Goal: Information Seeking & Learning: Learn about a topic

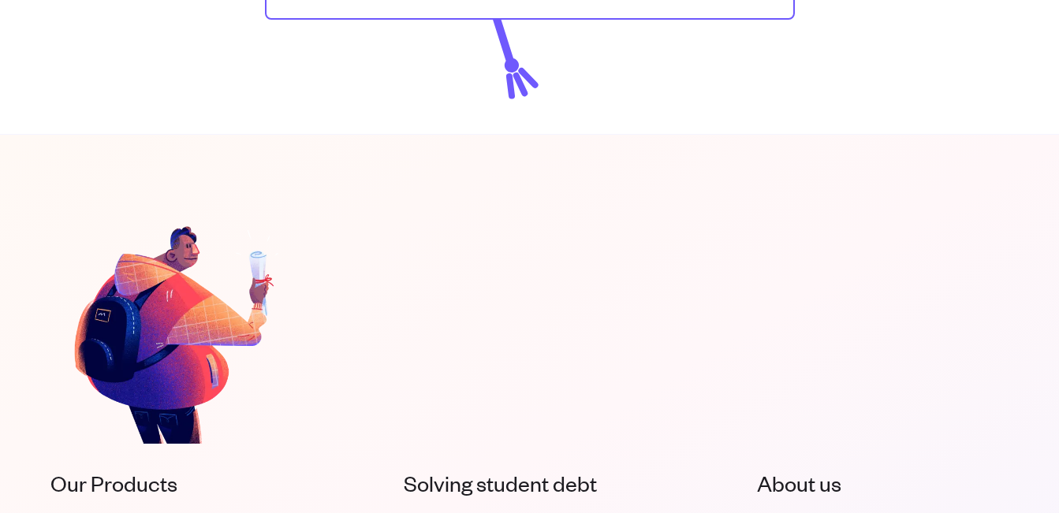
scroll to position [3406, 0]
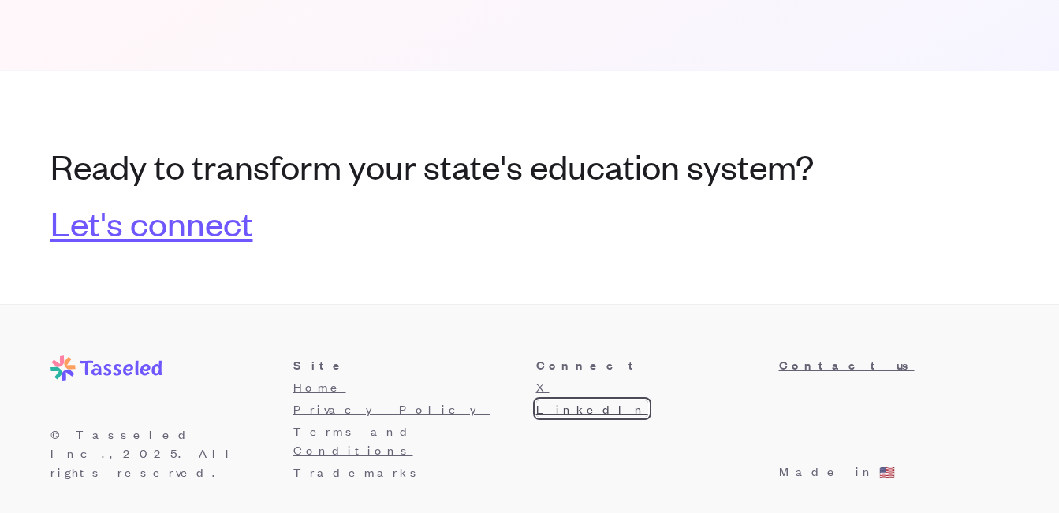
click at [552, 407] on link "LinkedIn" at bounding box center [592, 409] width 112 height 17
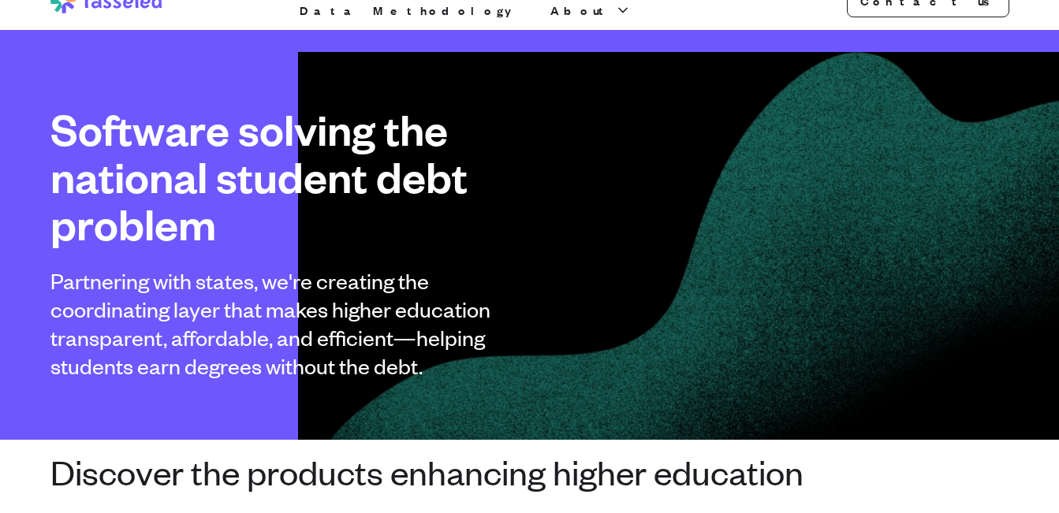
scroll to position [0, 0]
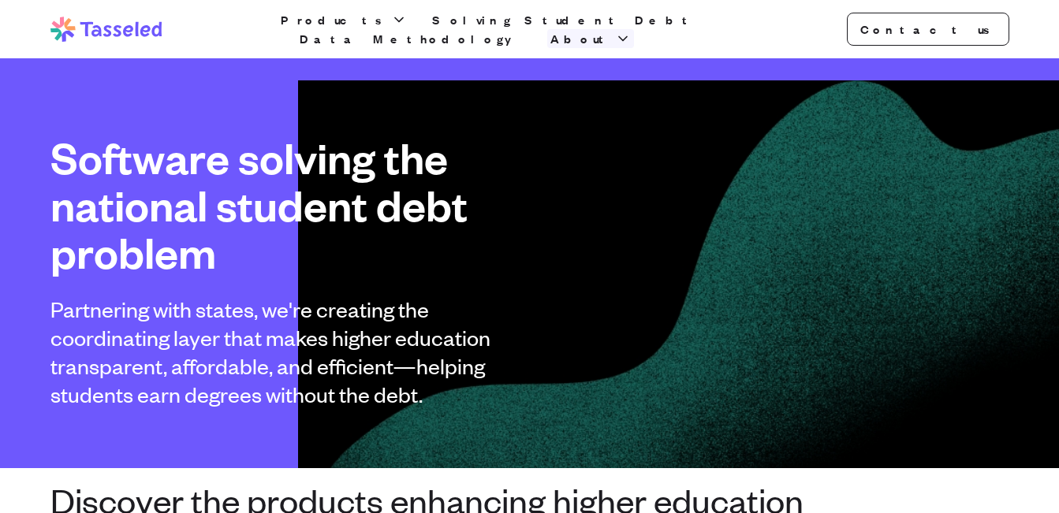
click at [612, 29] on span "About" at bounding box center [582, 38] width 62 height 19
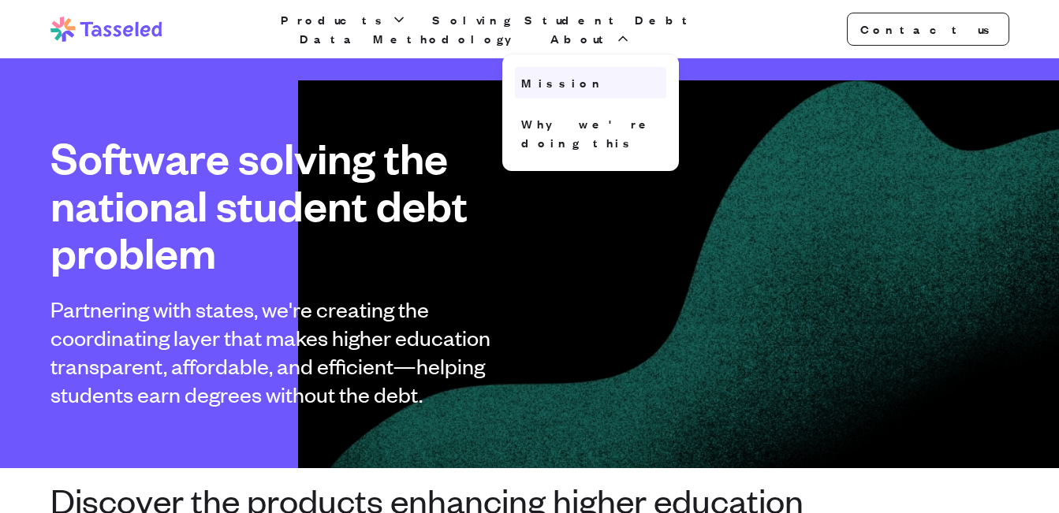
click at [651, 80] on link "Mission" at bounding box center [590, 83] width 151 height 32
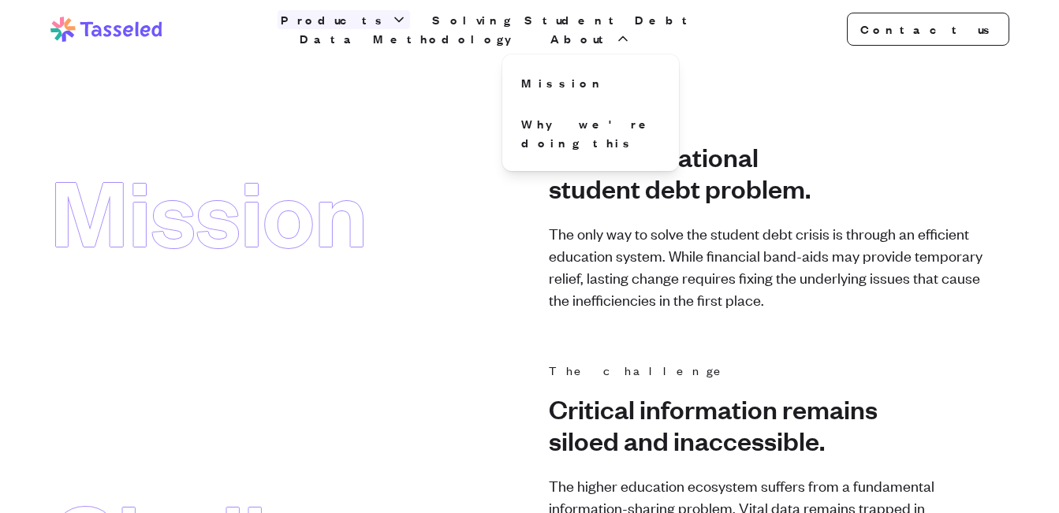
click at [393, 28] on icon "button" at bounding box center [399, 20] width 16 height 16
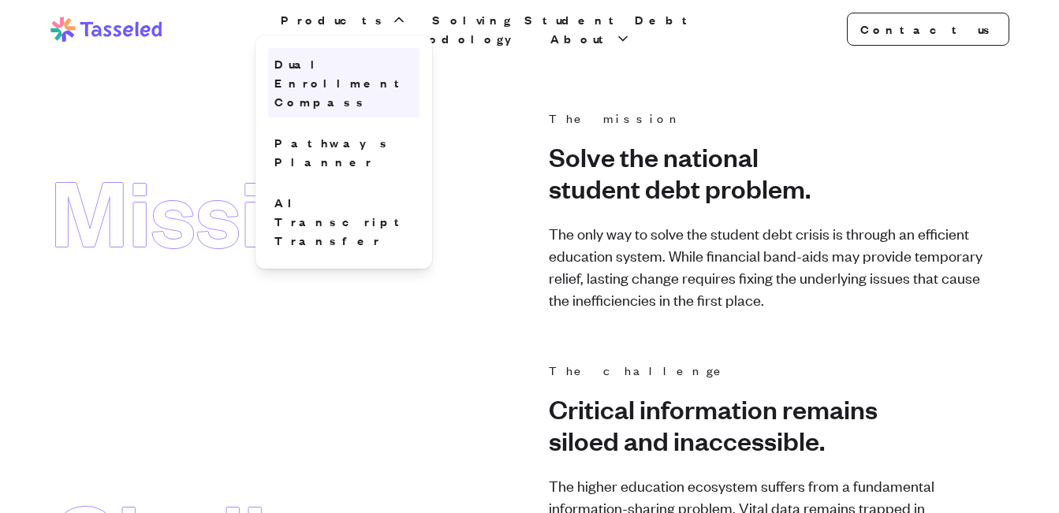
click at [348, 69] on link "Dual Enrollment Compass" at bounding box center [343, 82] width 151 height 69
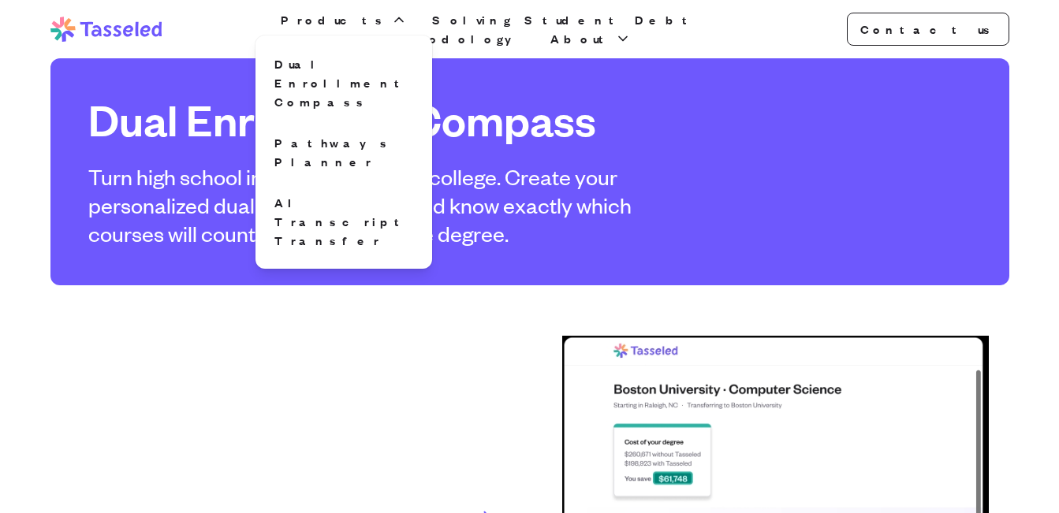
click at [211, 179] on p "Turn high school into a head start on college. Create your personalized dual en…" at bounding box center [391, 204] width 606 height 85
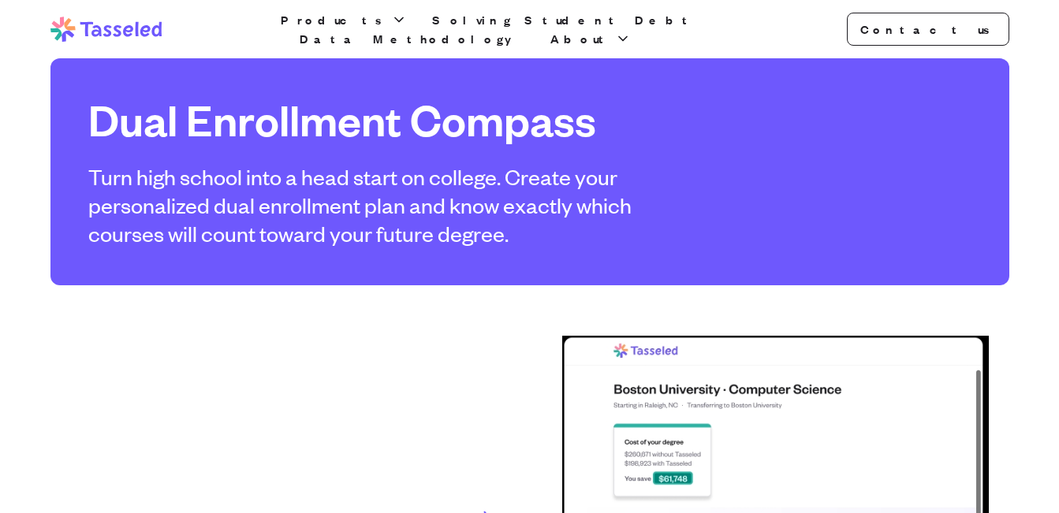
click at [79, 24] on icon at bounding box center [106, 29] width 112 height 25
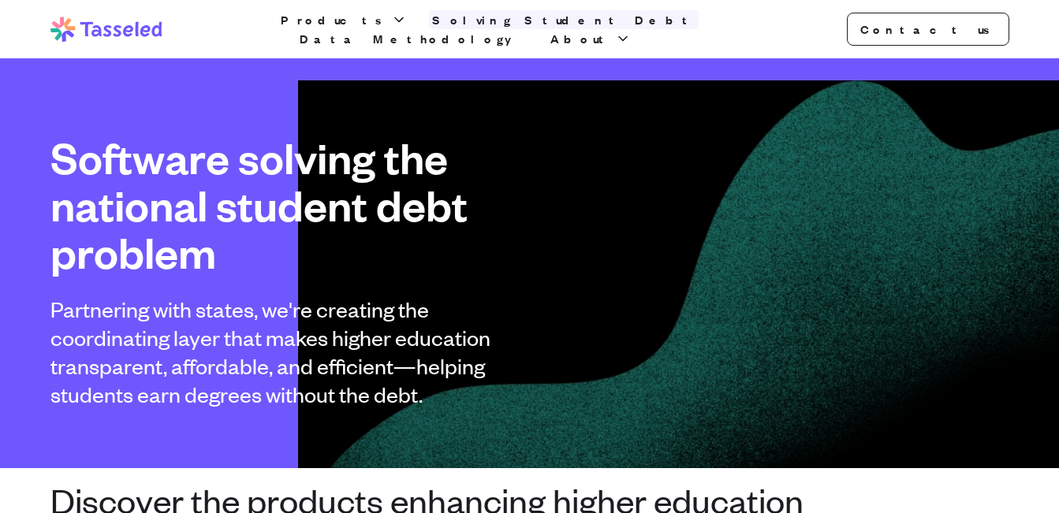
click at [451, 24] on link "Solving Student Debt" at bounding box center [564, 19] width 270 height 19
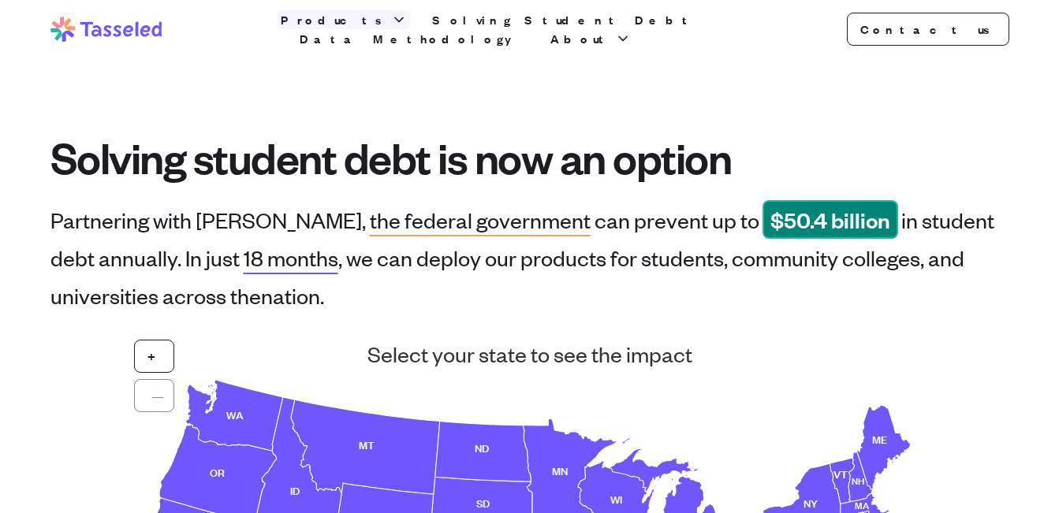
click at [359, 29] on span "Products" at bounding box center [334, 19] width 107 height 19
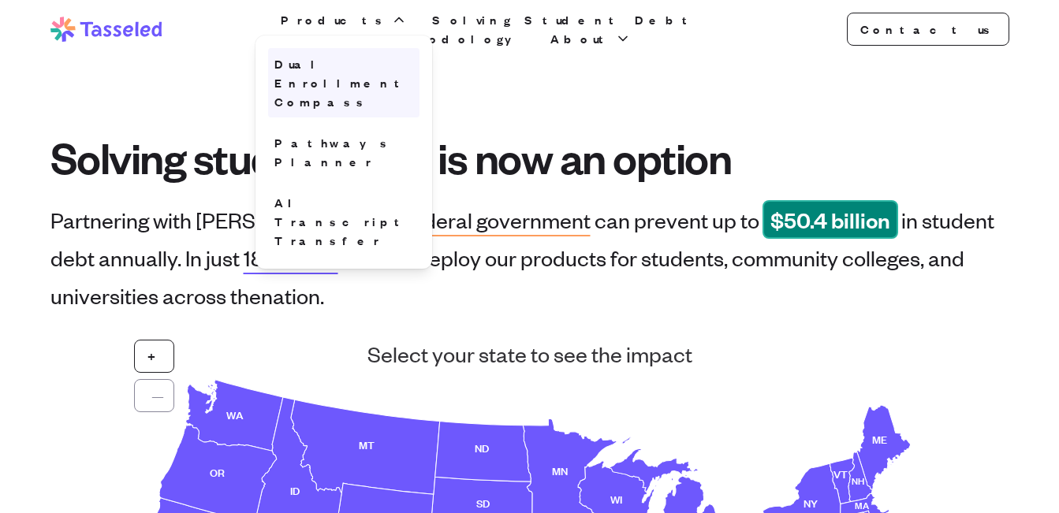
click at [348, 68] on link "Dual Enrollment Compass" at bounding box center [343, 82] width 151 height 69
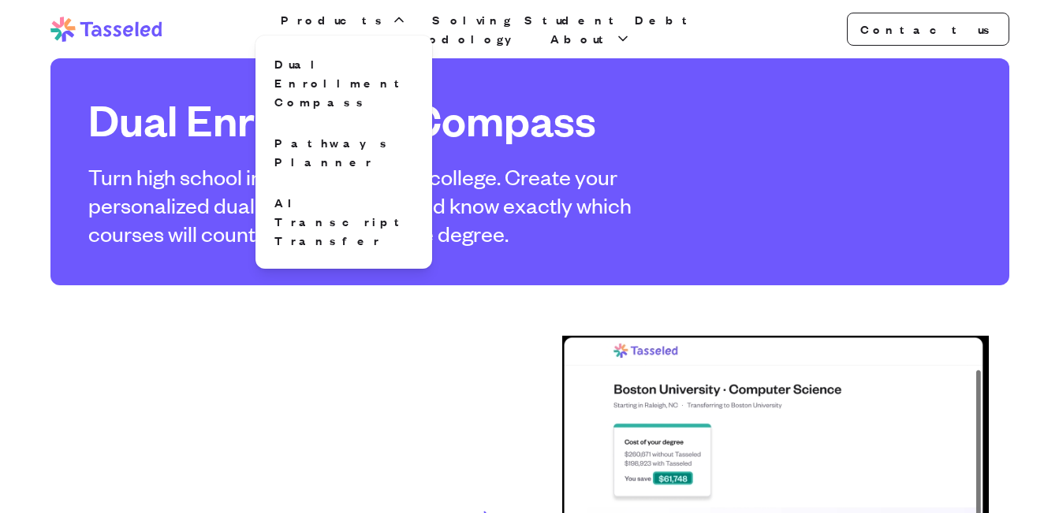
click at [207, 127] on h1 "Dual Enrollment Compass" at bounding box center [391, 119] width 606 height 47
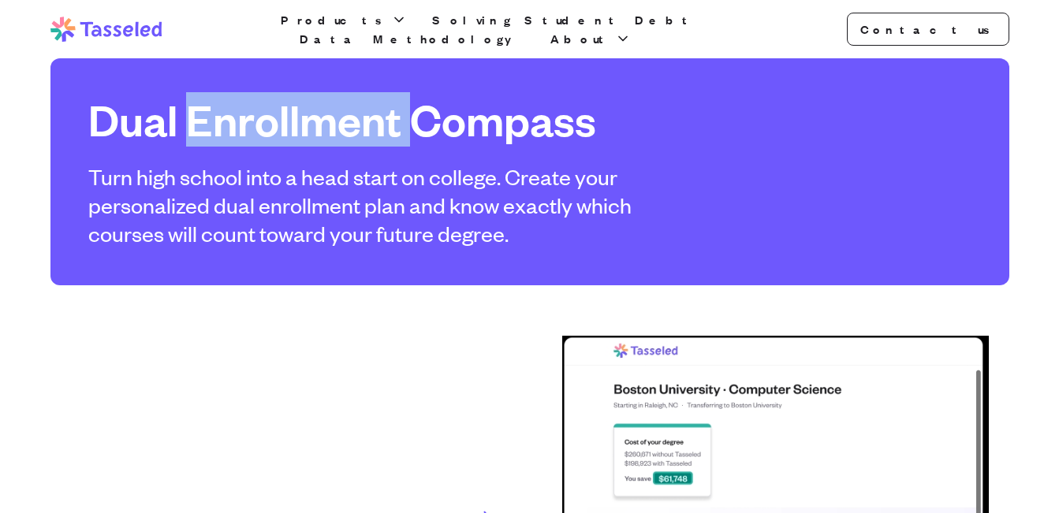
click at [207, 127] on h1 "Dual Enrollment Compass" at bounding box center [391, 119] width 606 height 47
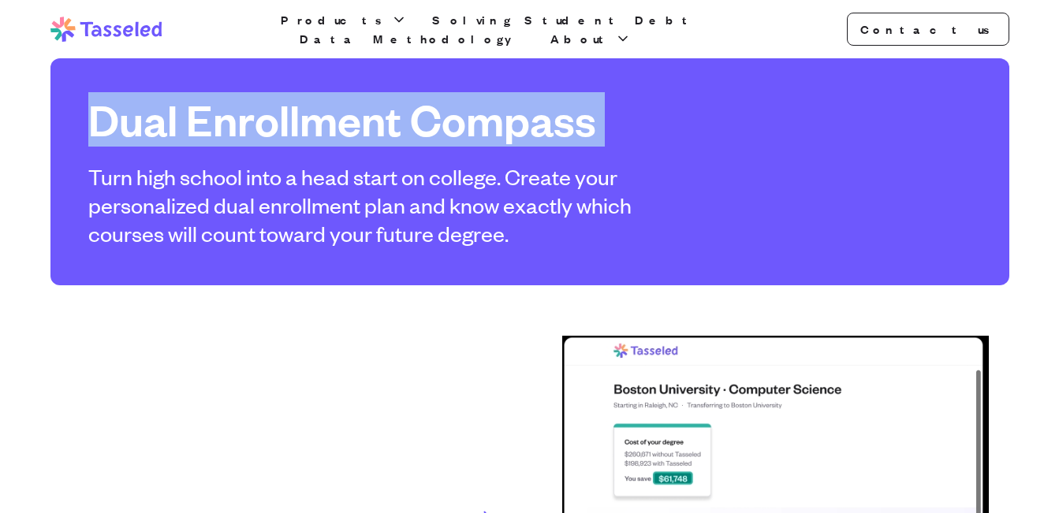
click at [207, 127] on h1 "Dual Enrollment Compass" at bounding box center [391, 119] width 606 height 47
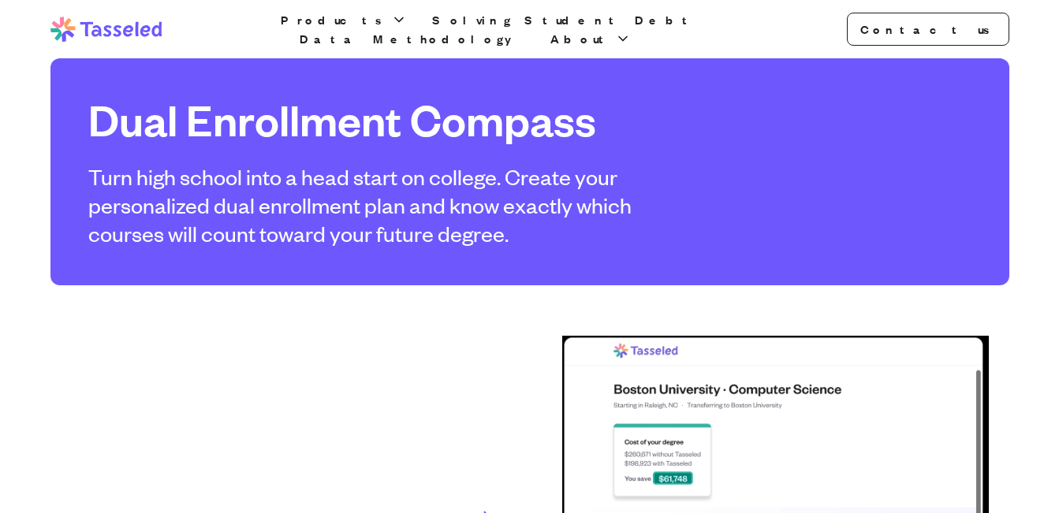
click at [211, 174] on p "Turn high school into a head start on college. Create your personalized dual en…" at bounding box center [391, 204] width 606 height 85
click at [356, 29] on span "Products" at bounding box center [334, 19] width 107 height 19
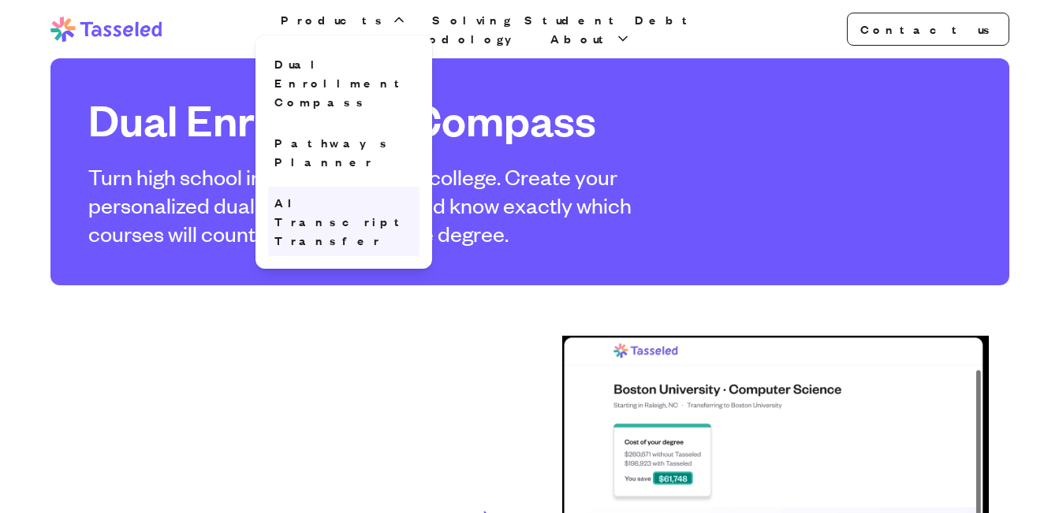
click at [323, 187] on link "AI Transcript Transfer" at bounding box center [343, 221] width 151 height 69
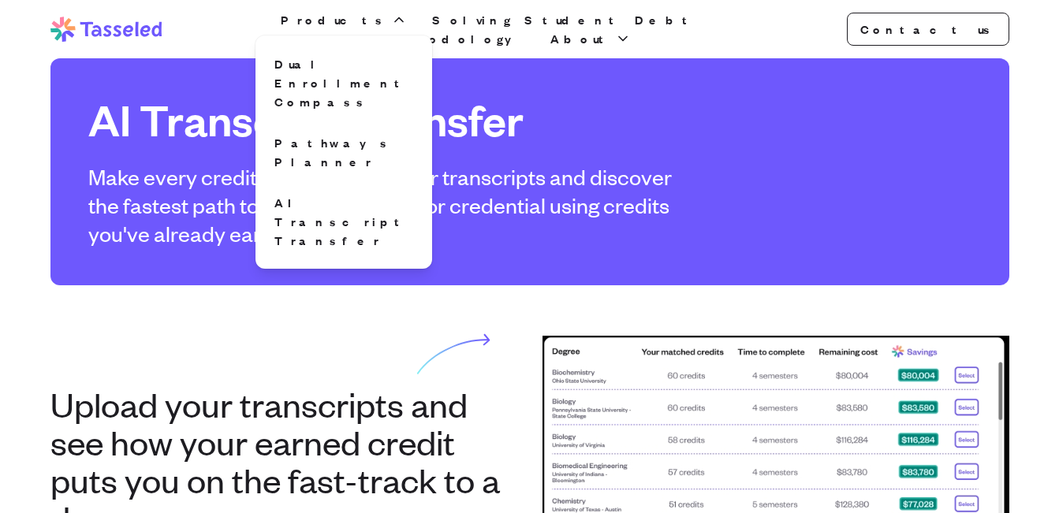
click at [177, 210] on p "Make every credit count. Upload your transcripts and discover the fastest path …" at bounding box center [391, 204] width 606 height 85
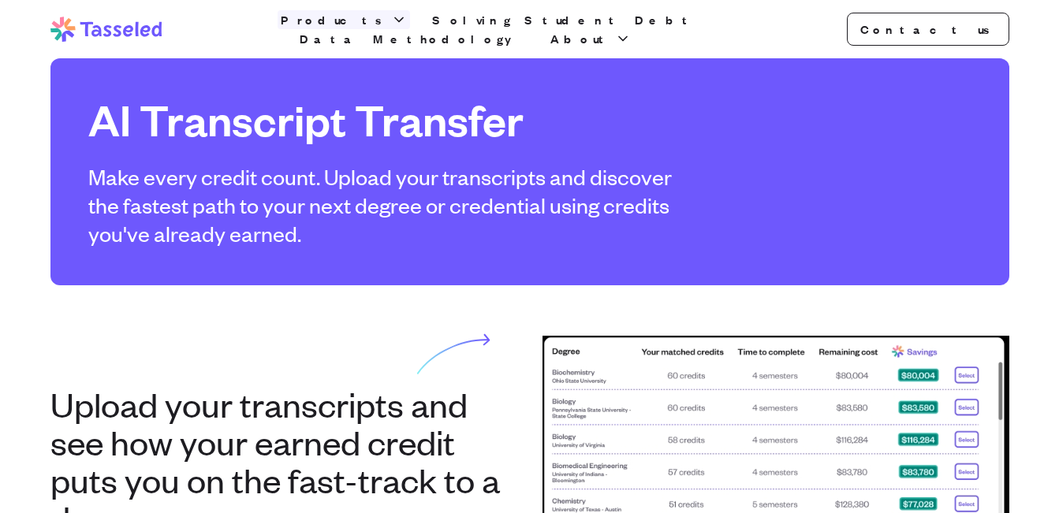
click at [364, 21] on span "Products" at bounding box center [334, 19] width 107 height 19
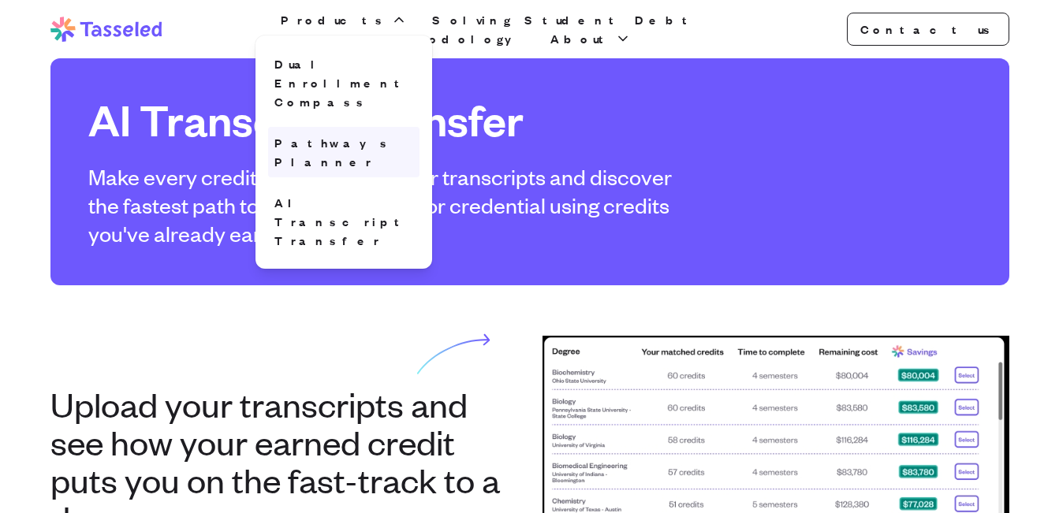
click at [342, 127] on link "Pathways Planner" at bounding box center [343, 152] width 151 height 50
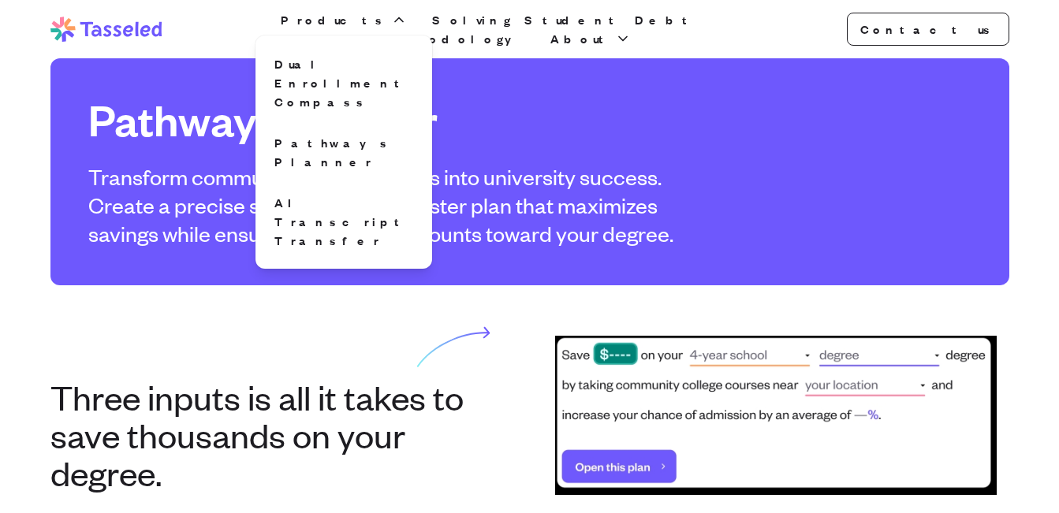
click at [230, 207] on p "Transform community college credits into university success. Create a precise s…" at bounding box center [391, 204] width 606 height 85
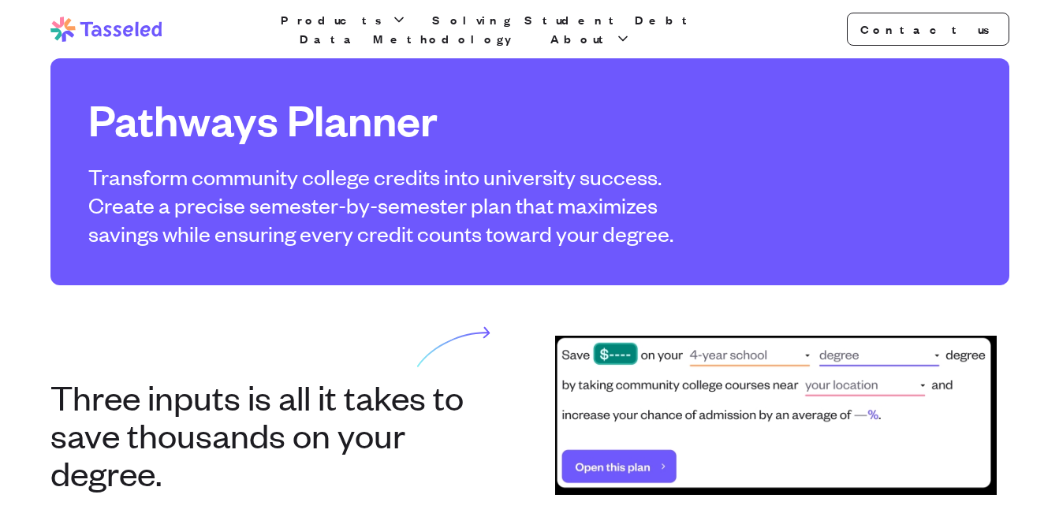
click at [81, 32] on icon at bounding box center [106, 29] width 112 height 25
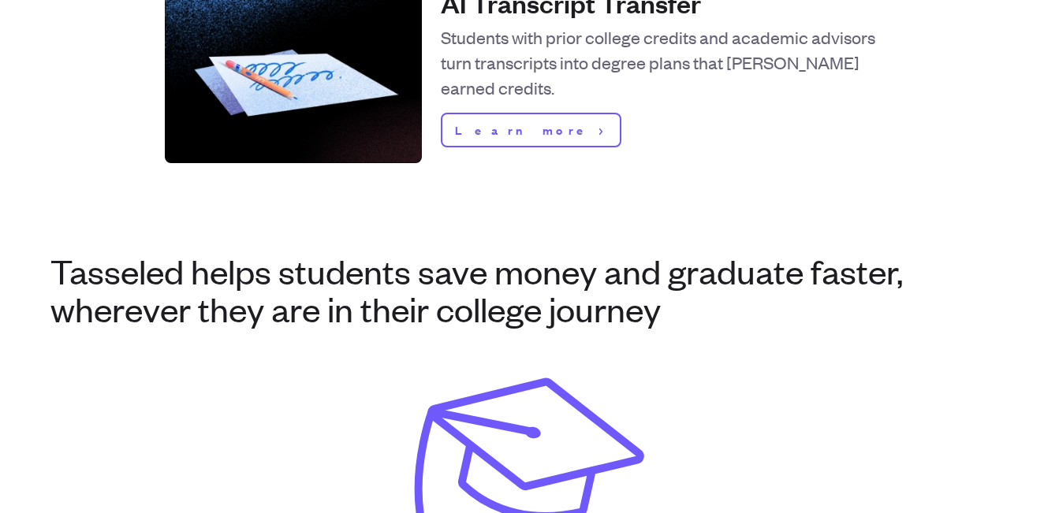
scroll to position [1341, 0]
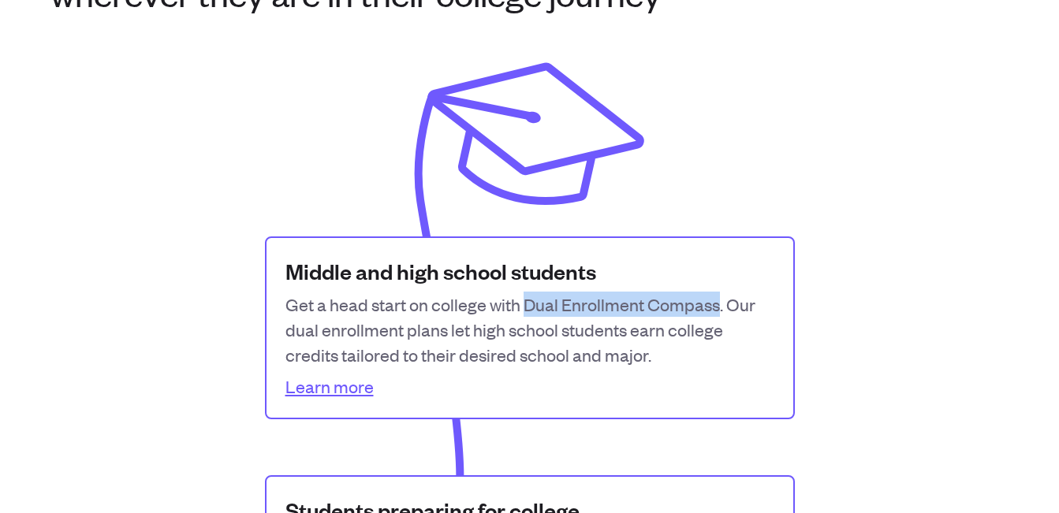
drag, startPoint x: 522, startPoint y: 305, endPoint x: 719, endPoint y: 302, distance: 197.2
click at [719, 302] on p "Get a head start on college with Dual Enrollment Compass. Our dual enrollment p…" at bounding box center [530, 330] width 489 height 76
copy p "Dual Enrollment Compass"
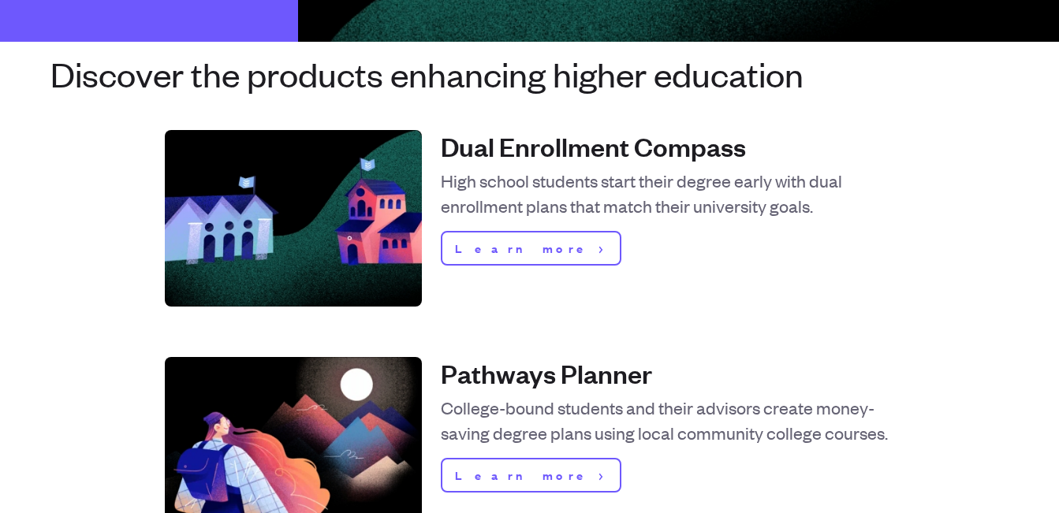
scroll to position [473, 0]
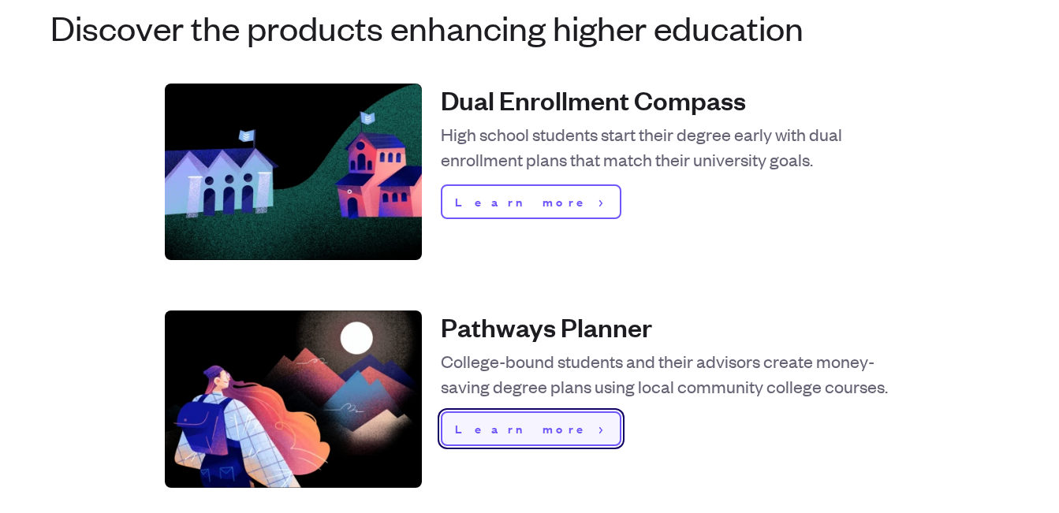
click at [472, 431] on span "Learn more" at bounding box center [524, 429] width 138 height 19
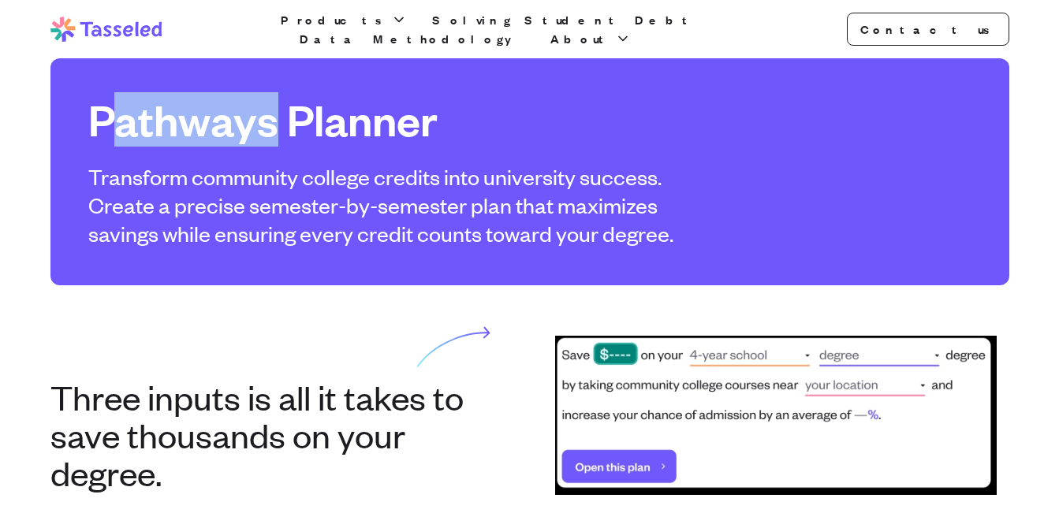
drag, startPoint x: 105, startPoint y: 135, endPoint x: 271, endPoint y: 139, distance: 165.7
click at [271, 139] on h1 "Pathways Planner" at bounding box center [391, 119] width 606 height 47
click at [155, 134] on h1 "Pathways Planner" at bounding box center [391, 119] width 606 height 47
copy h1 "Pathway"
drag, startPoint x: 74, startPoint y: 127, endPoint x: 256, endPoint y: 128, distance: 182.2
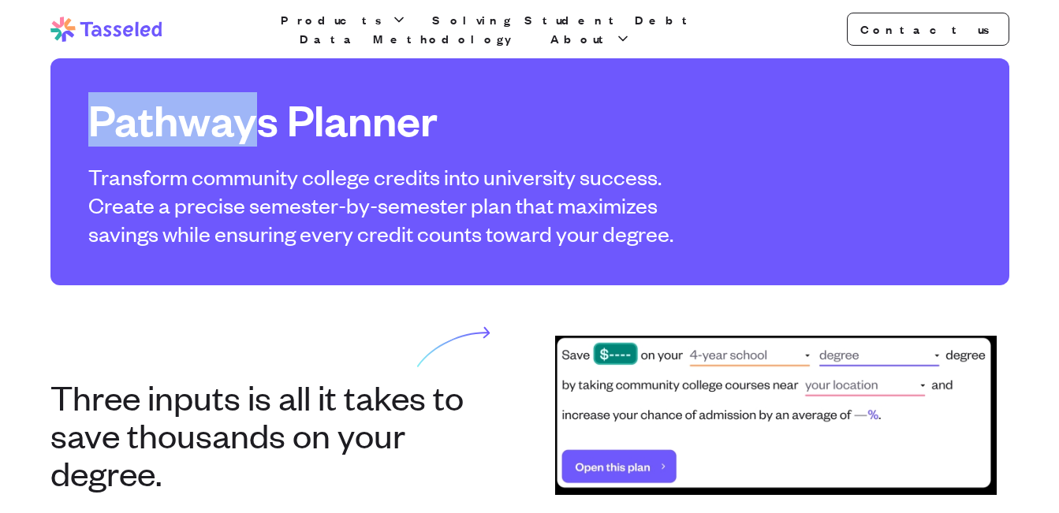
click at [256, 128] on div "Pathways Planner Transform community college credits into university success. C…" at bounding box center [529, 171] width 959 height 227
